Goal: Task Accomplishment & Management: Complete application form

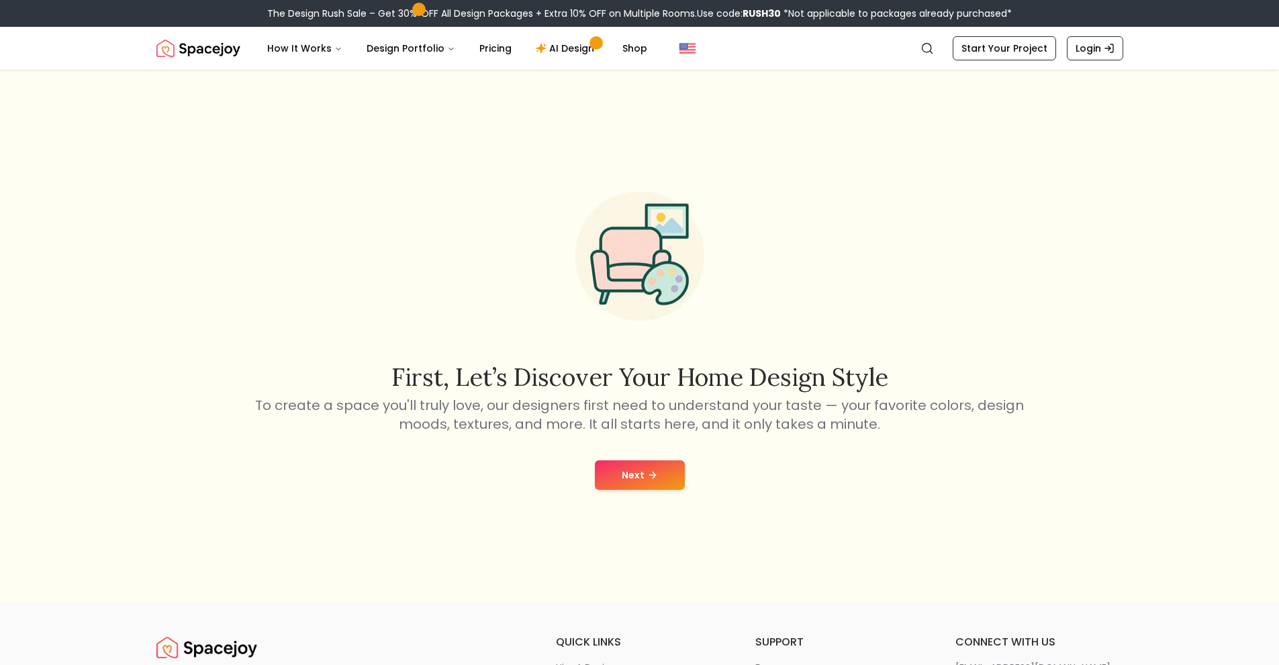
click at [652, 474] on icon at bounding box center [652, 475] width 11 height 11
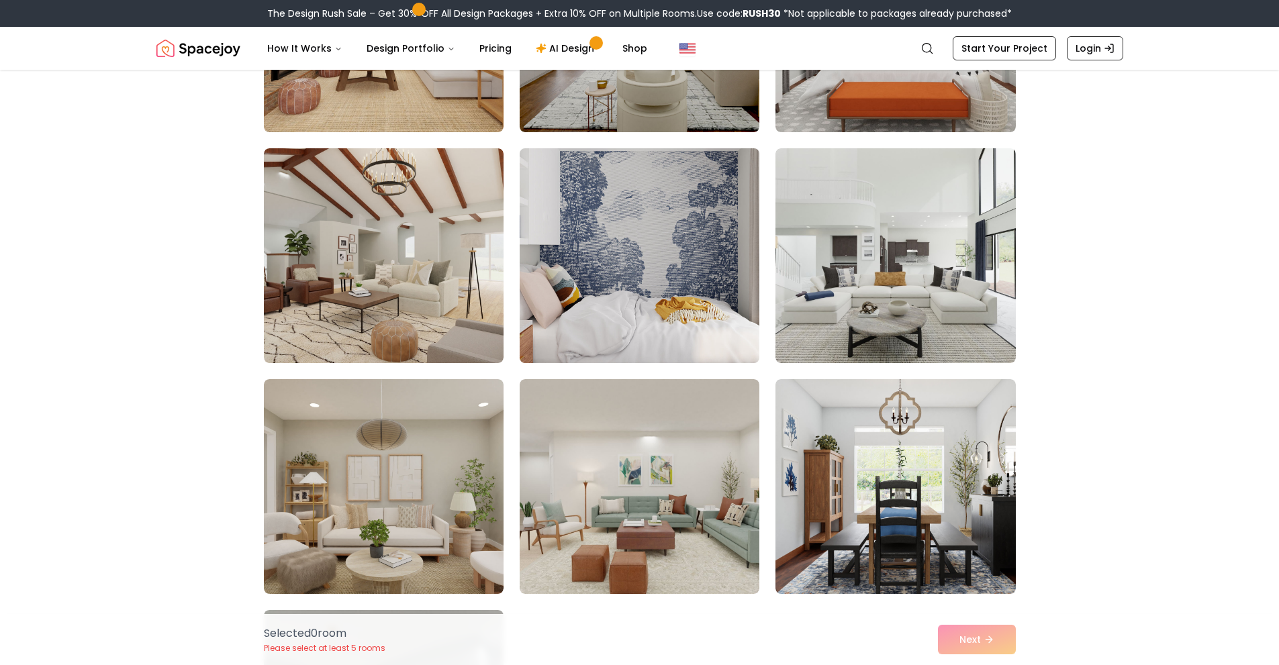
scroll to position [269, 0]
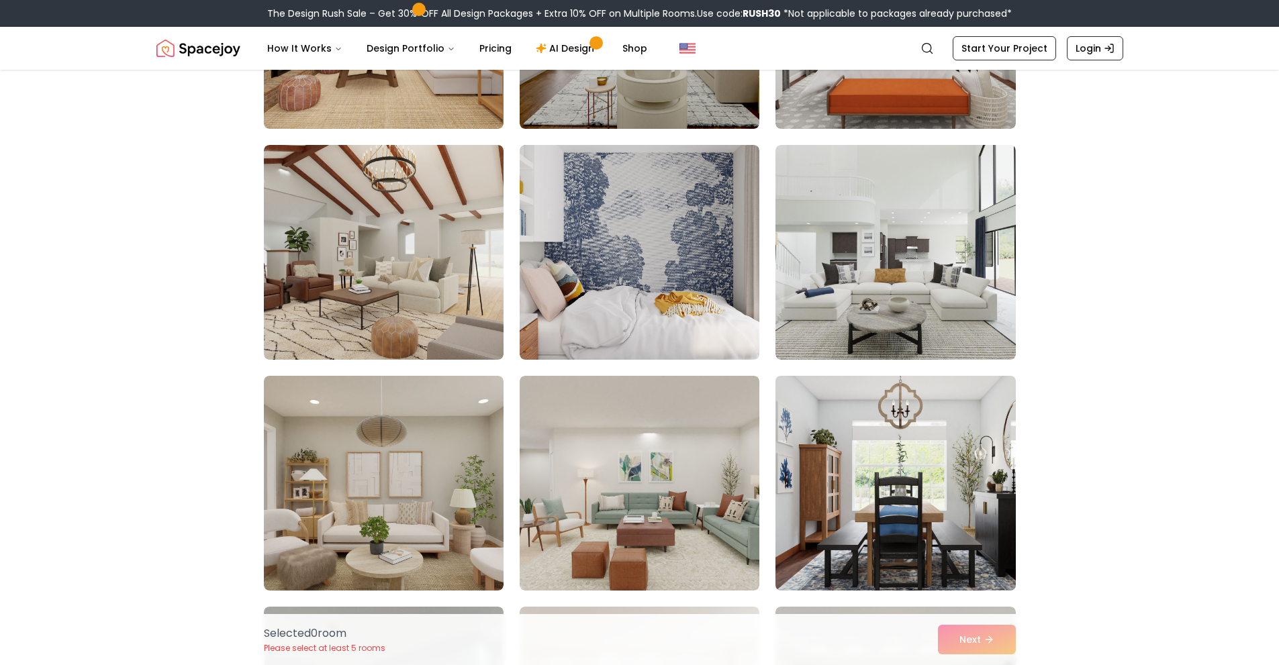
click at [854, 446] on img at bounding box center [895, 484] width 252 height 226
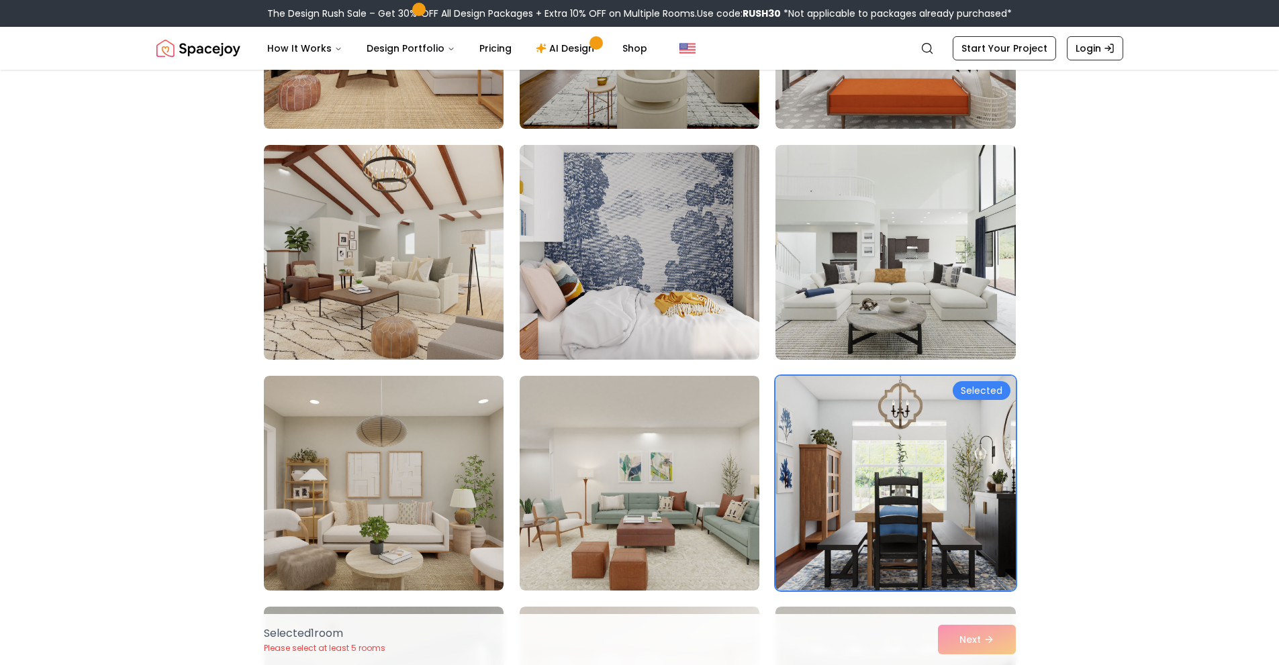
click at [980, 395] on div "Selected" at bounding box center [982, 390] width 58 height 19
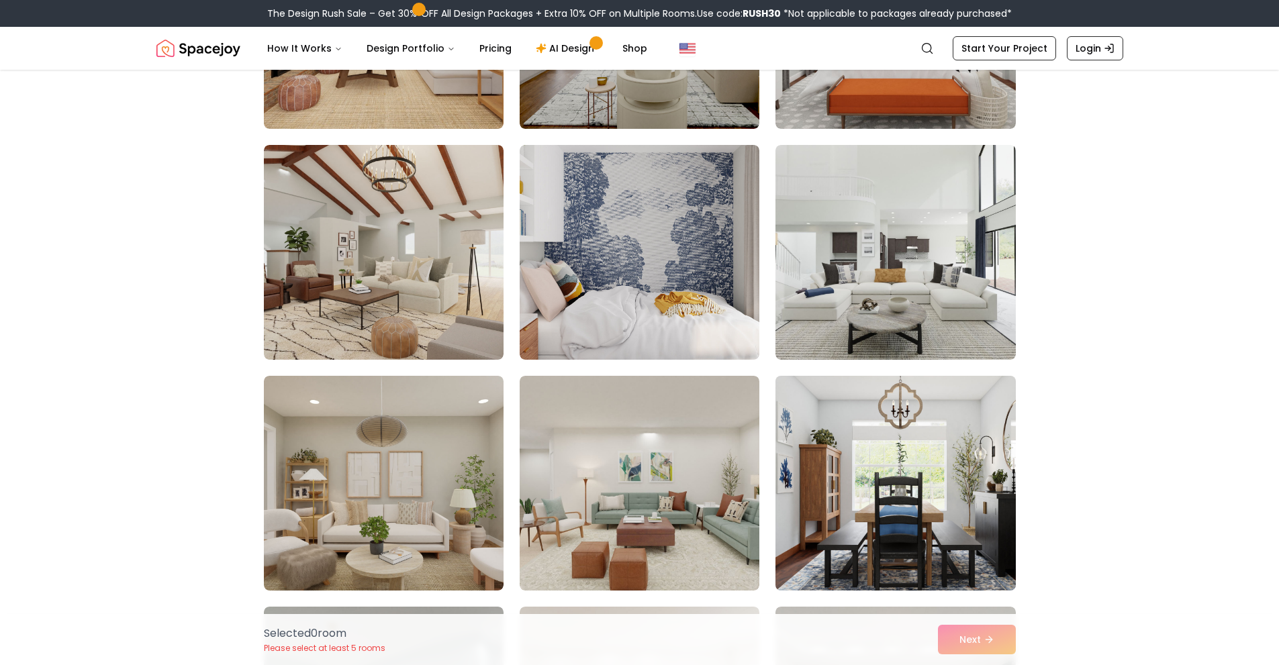
click at [982, 477] on img at bounding box center [895, 484] width 252 height 226
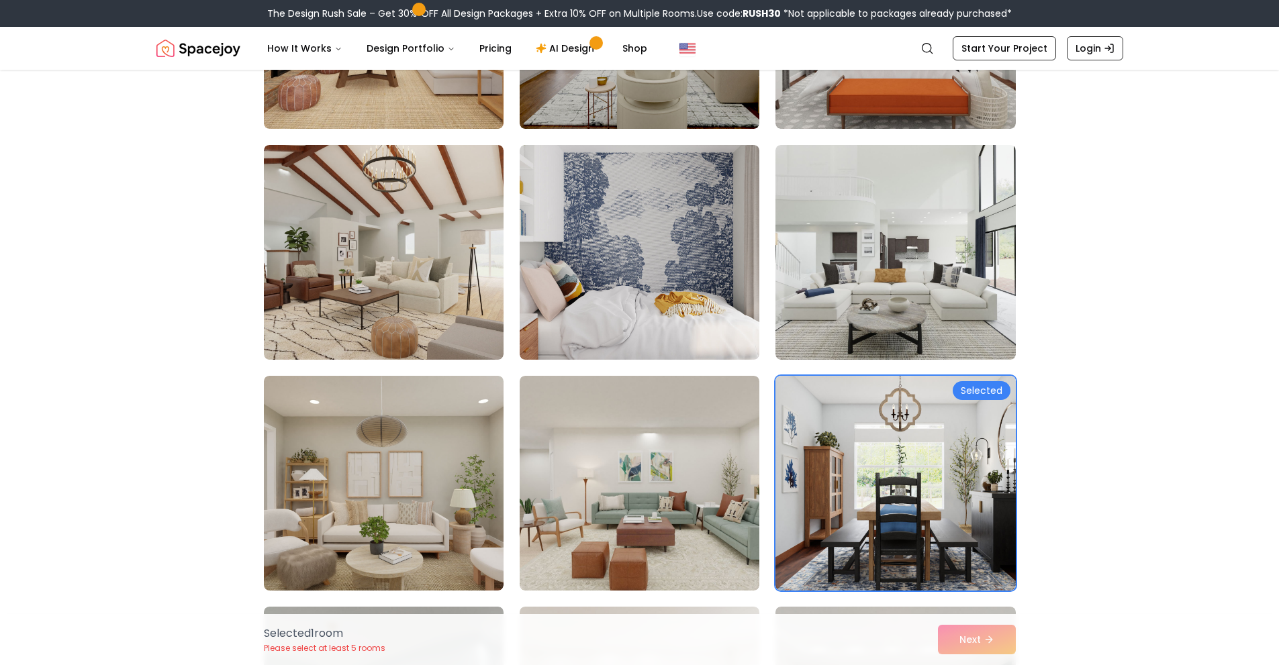
click at [992, 643] on div "Selected 1 room Please select at least 5 rooms Next" at bounding box center [639, 639] width 773 height 51
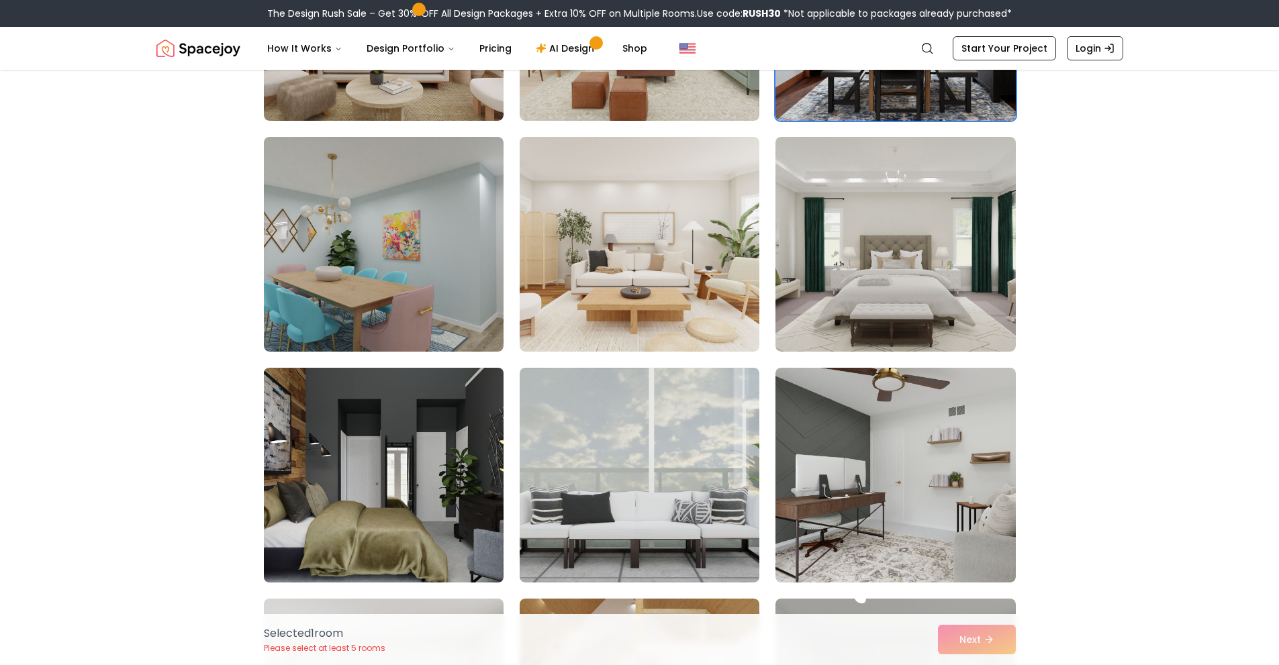
click at [427, 495] on img at bounding box center [384, 476] width 252 height 226
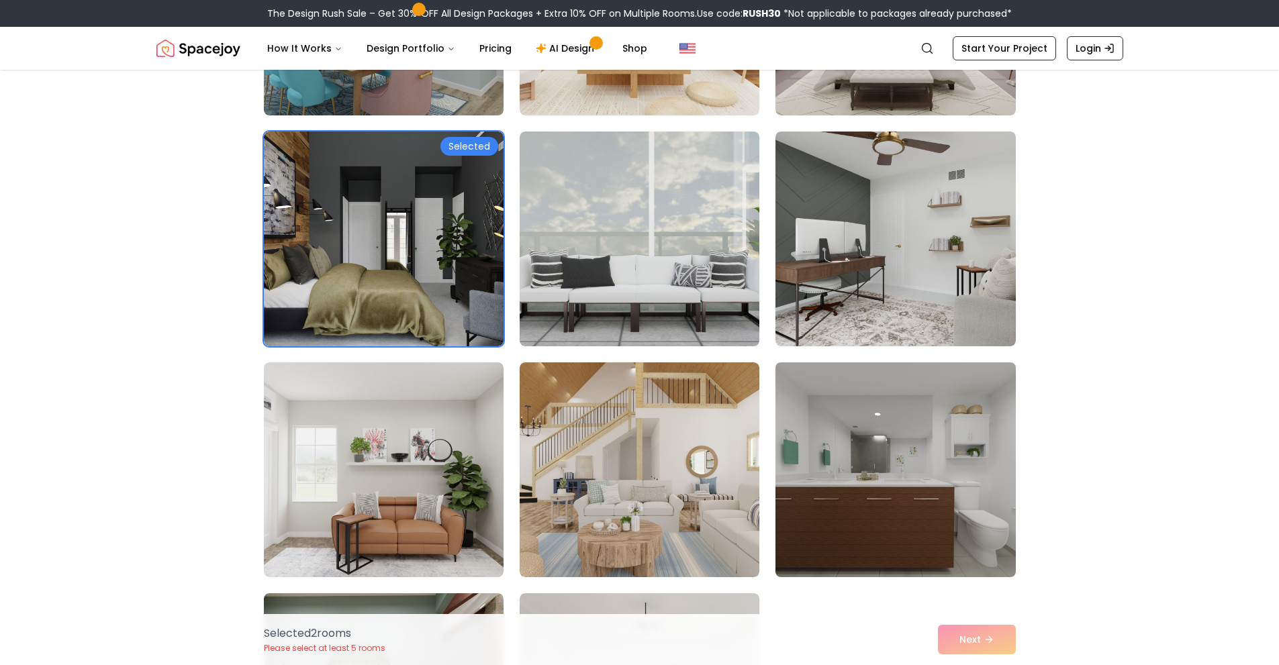
scroll to position [1007, 0]
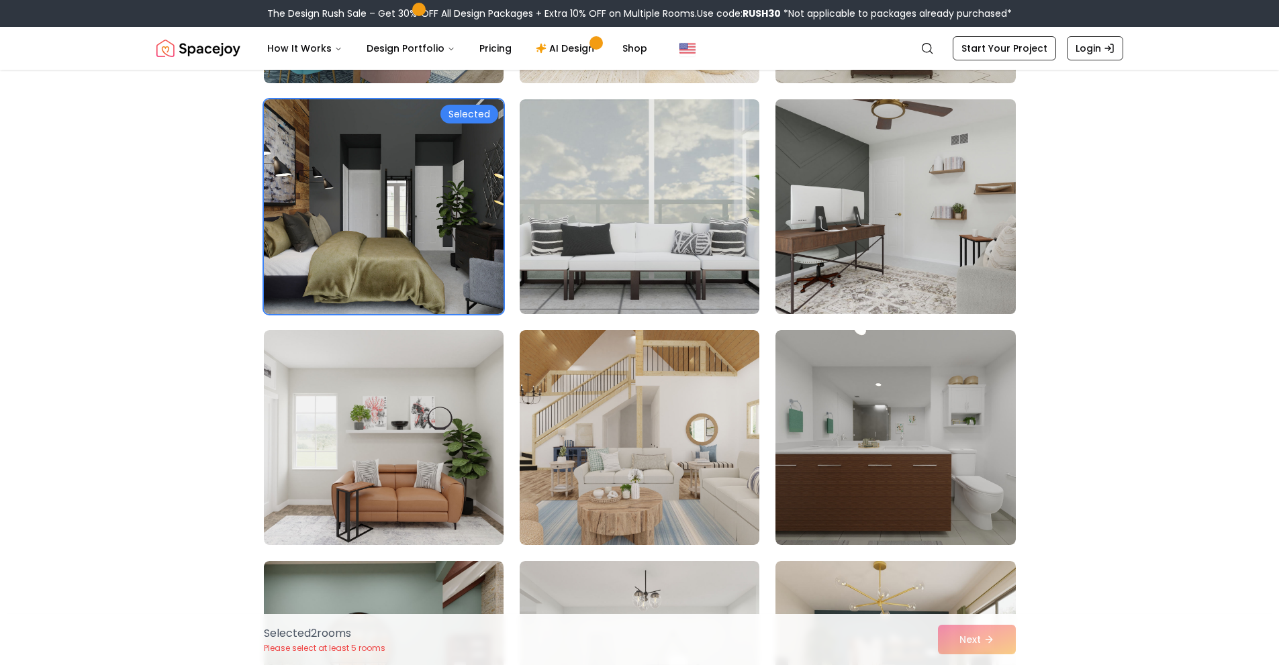
click at [885, 216] on img at bounding box center [895, 207] width 252 height 226
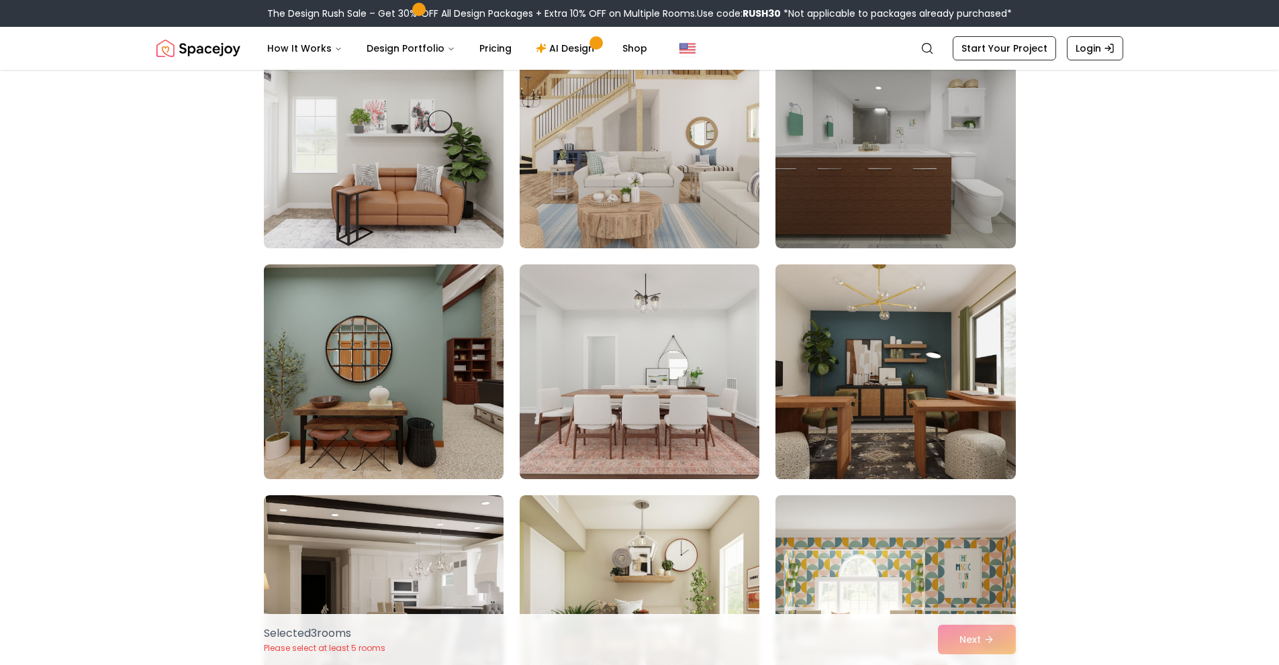
scroll to position [1544, 0]
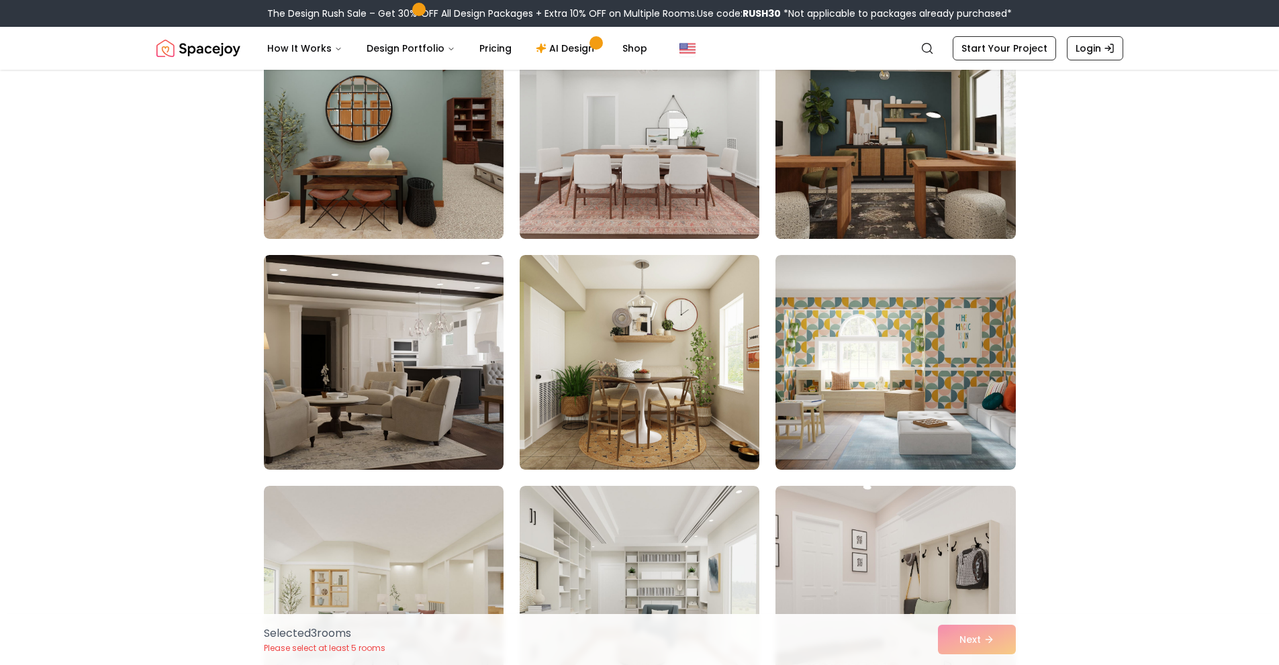
click at [903, 173] on img at bounding box center [895, 132] width 252 height 226
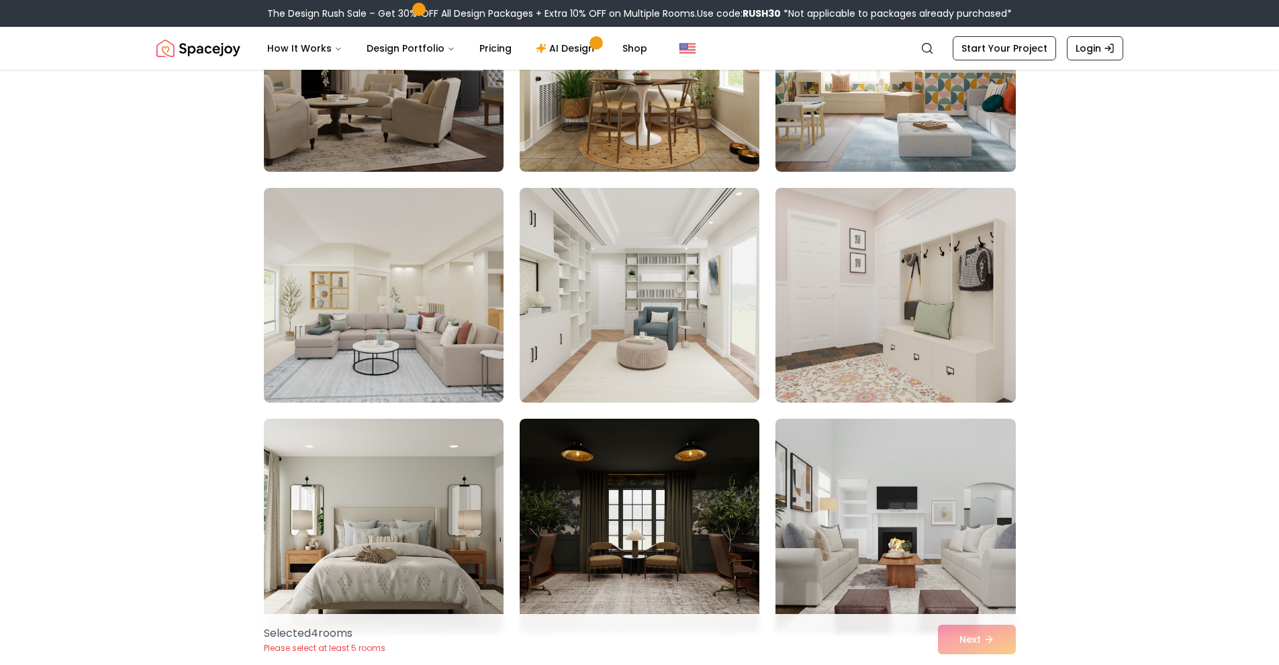
scroll to position [1947, 0]
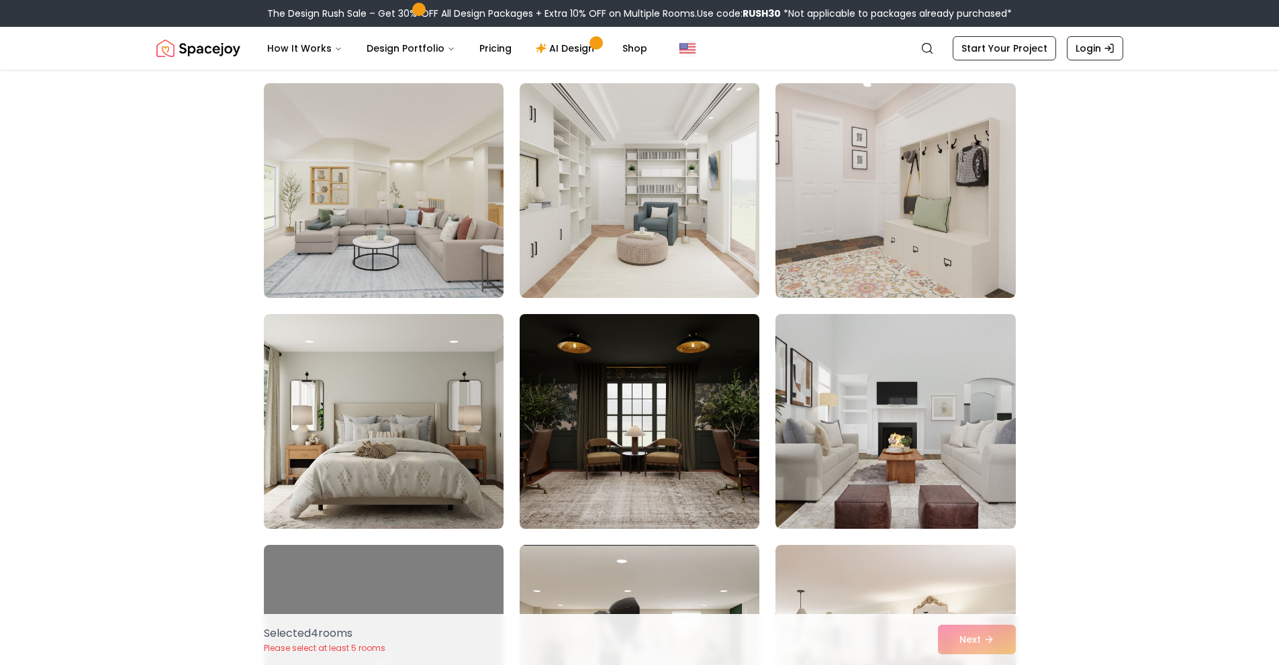
click at [721, 417] on img at bounding box center [640, 422] width 252 height 226
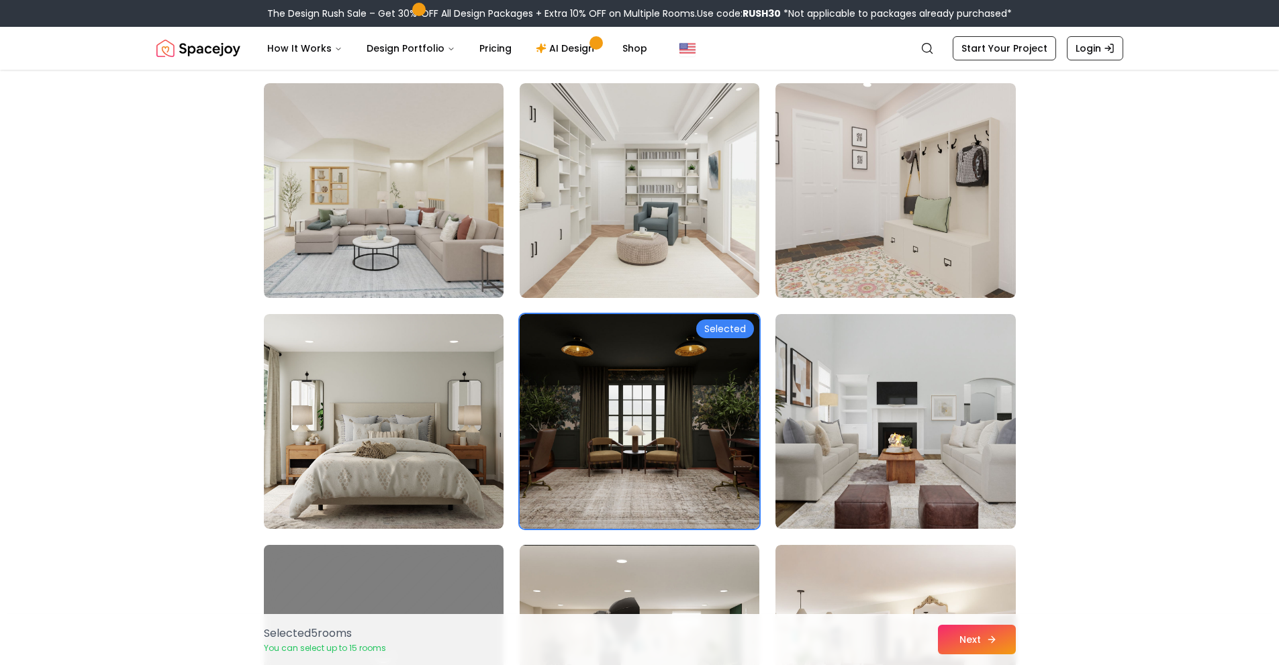
click at [951, 644] on button "Next" at bounding box center [977, 640] width 78 height 30
